Goal: Task Accomplishment & Management: Complete application form

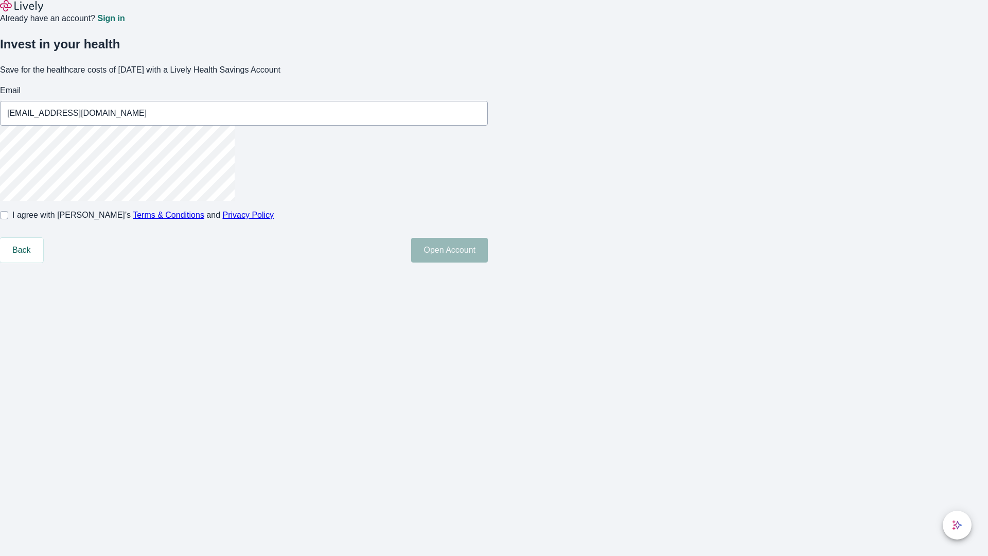
click at [8, 219] on input "I agree with Lively’s Terms & Conditions and Privacy Policy" at bounding box center [4, 215] width 8 height 8
checkbox input "true"
click at [488, 262] on button "Open Account" at bounding box center [449, 250] width 77 height 25
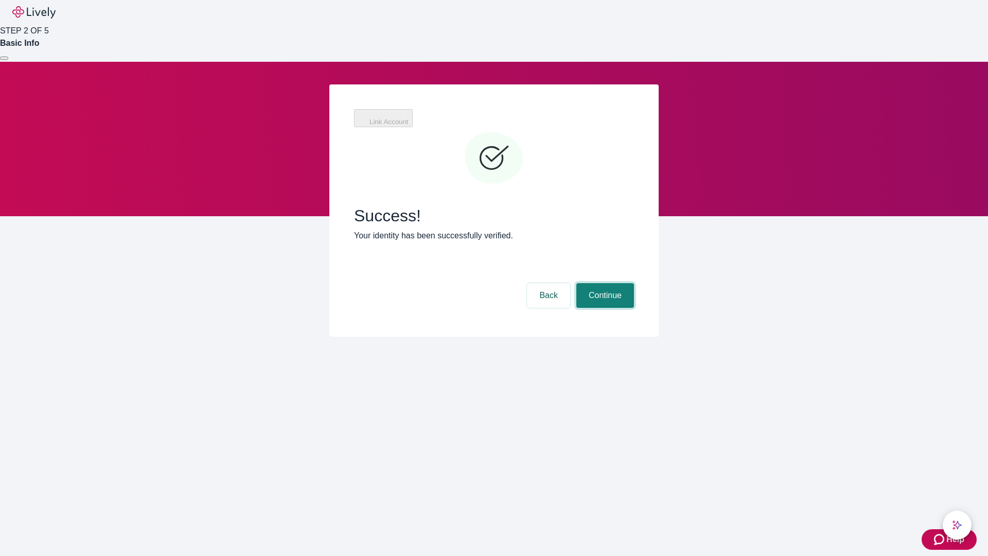
click at [604, 283] on button "Continue" at bounding box center [605, 295] width 58 height 25
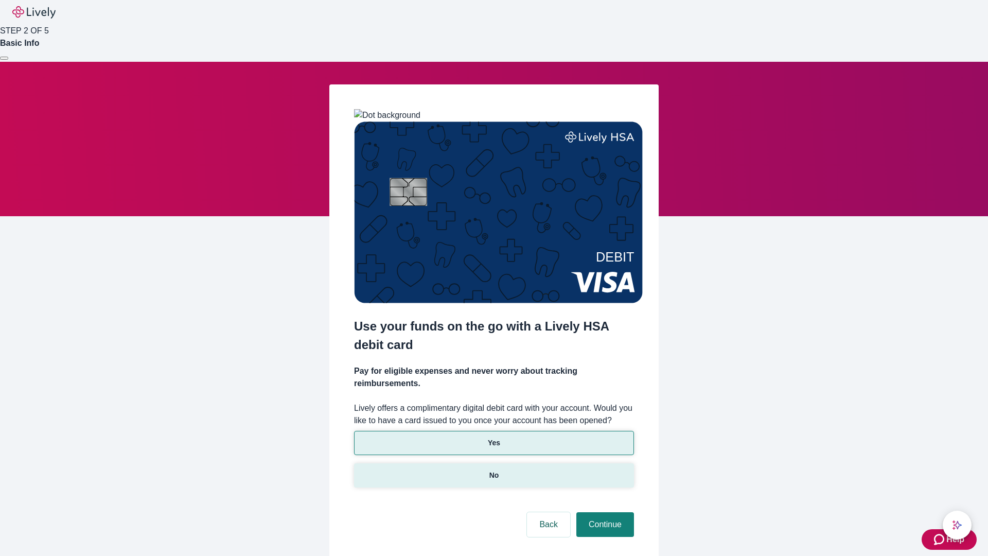
click at [493, 470] on p "No" at bounding box center [494, 475] width 10 height 11
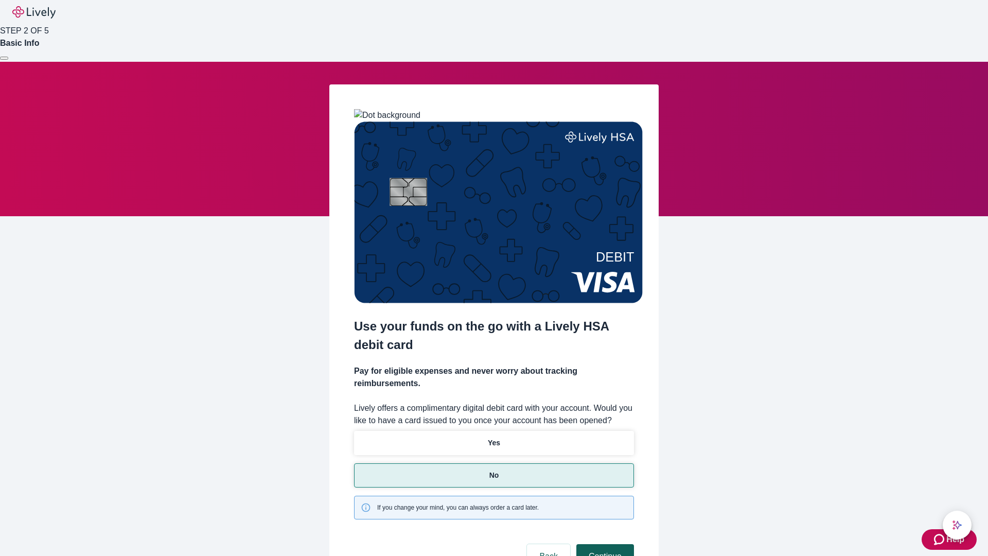
click at [604, 544] on button "Continue" at bounding box center [605, 556] width 58 height 25
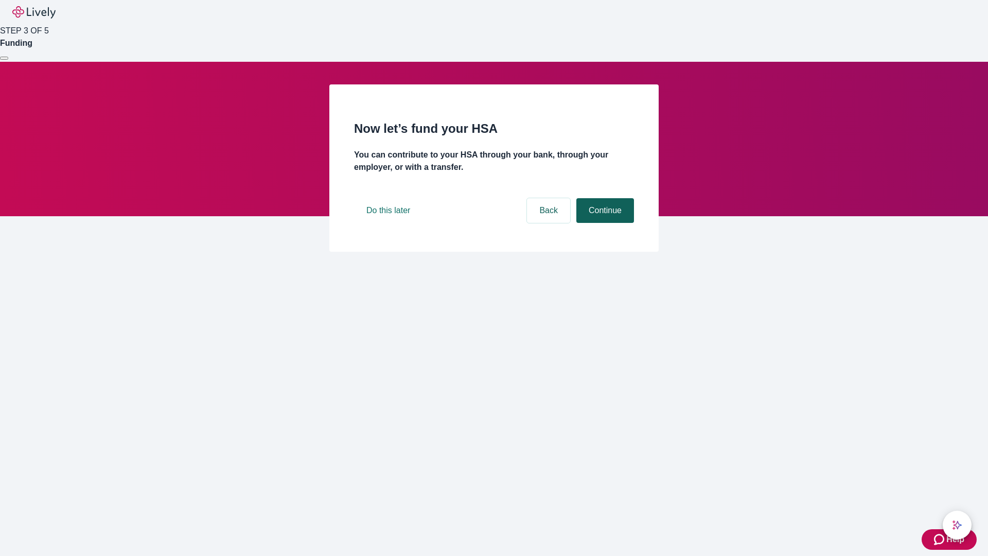
click at [604, 223] on button "Continue" at bounding box center [605, 210] width 58 height 25
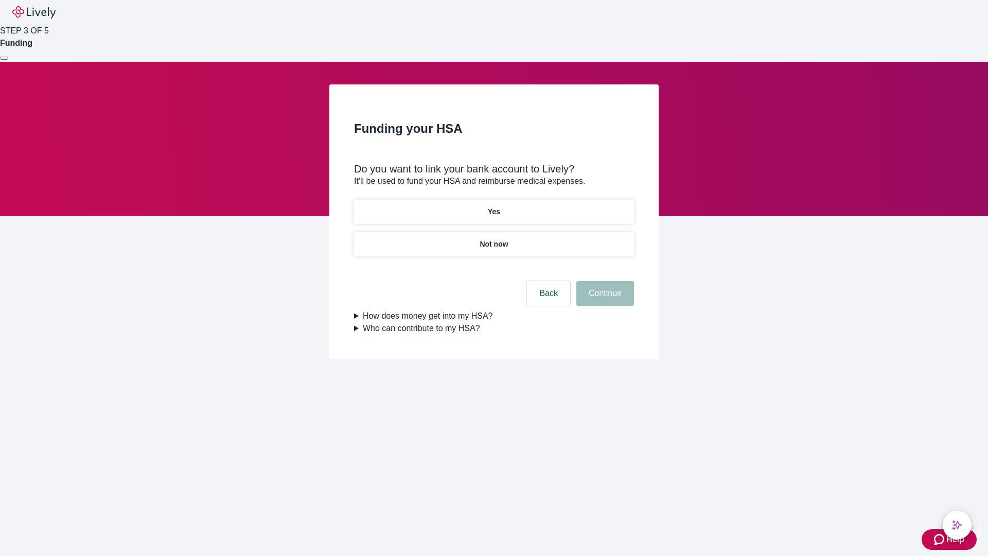
click at [493, 239] on p "Not now" at bounding box center [494, 244] width 28 height 11
click at [604, 299] on button "Continue" at bounding box center [605, 293] width 58 height 25
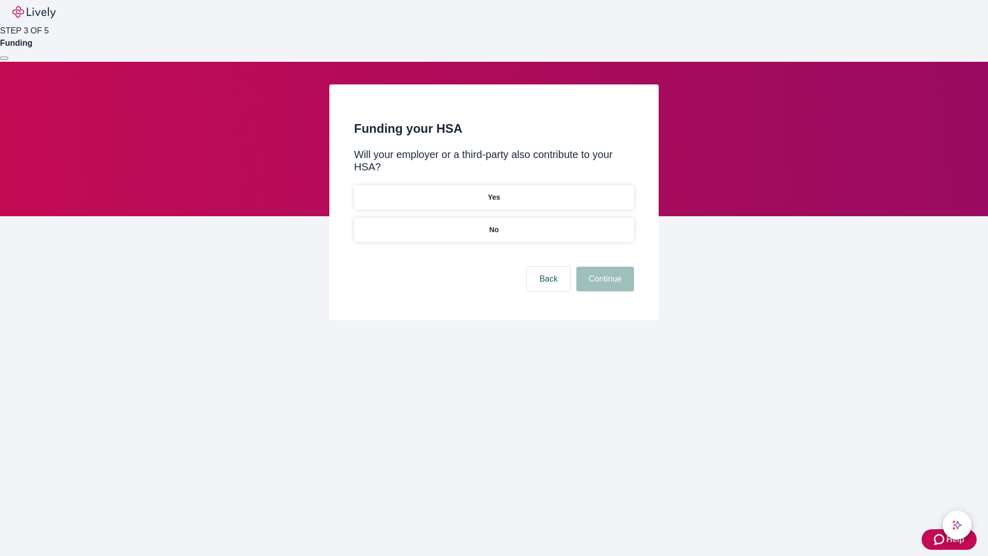
click at [493, 224] on p "No" at bounding box center [494, 229] width 10 height 11
click at [604, 267] on button "Continue" at bounding box center [605, 279] width 58 height 25
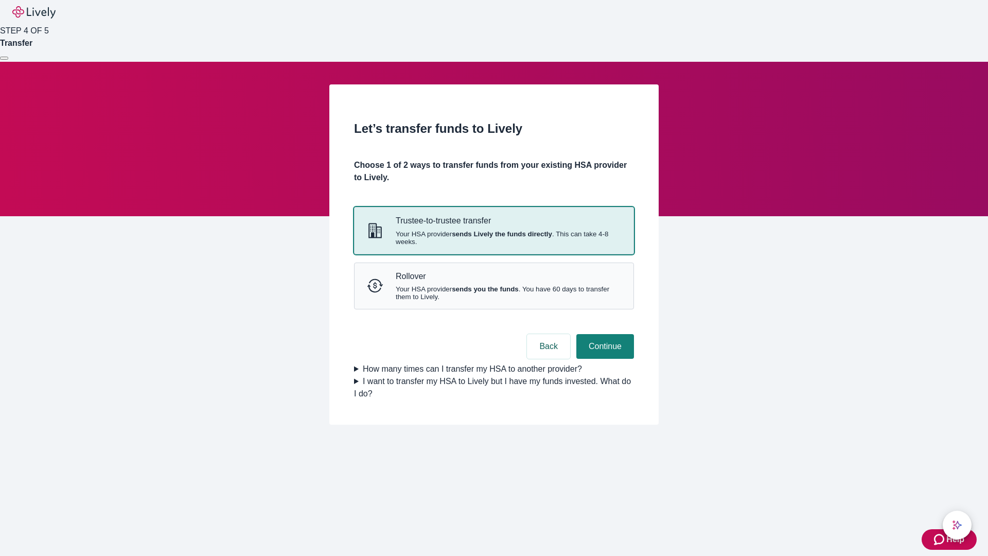
click at [493, 238] on strong "sends Lively the funds directly" at bounding box center [502, 234] width 100 height 8
click at [604, 359] on button "Continue" at bounding box center [605, 346] width 58 height 25
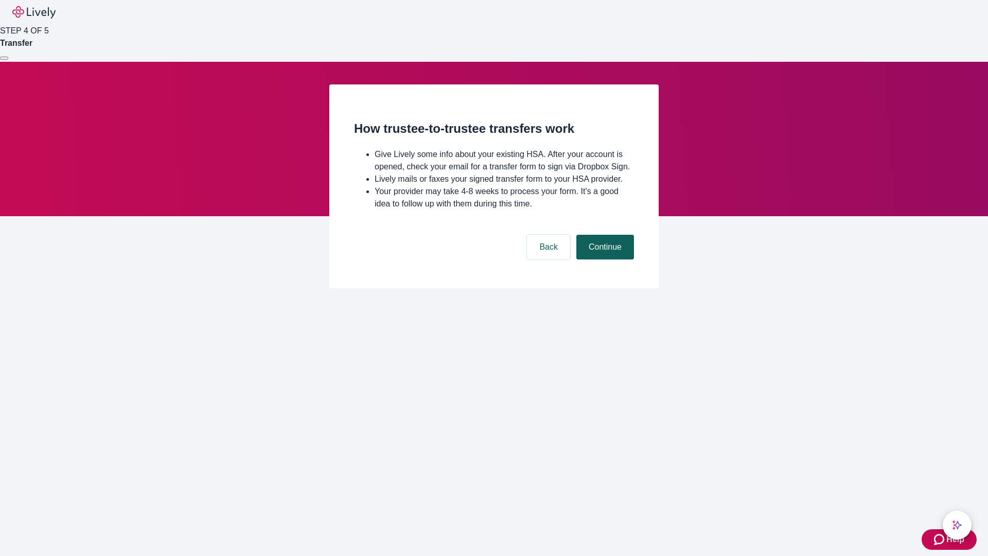
click at [604, 259] on button "Continue" at bounding box center [605, 247] width 58 height 25
